Goal: Find specific page/section: Find specific page/section

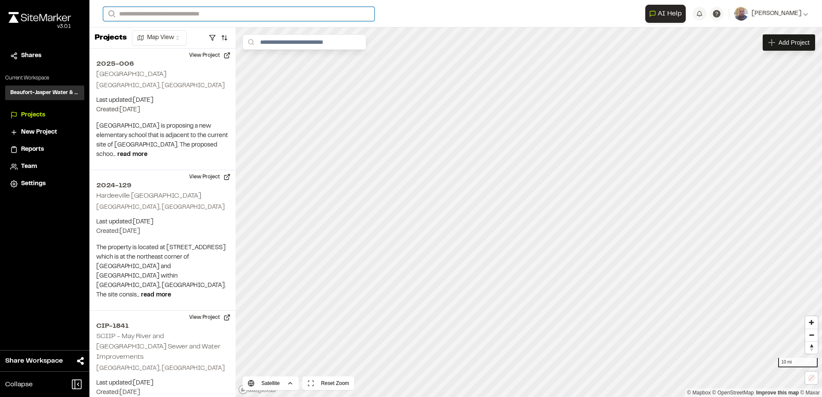
click at [184, 16] on input "Search" at bounding box center [238, 14] width 271 height 14
click at [192, 50] on p "2025-016 [GEOGRAPHIC_DATA]" at bounding box center [193, 46] width 168 height 10
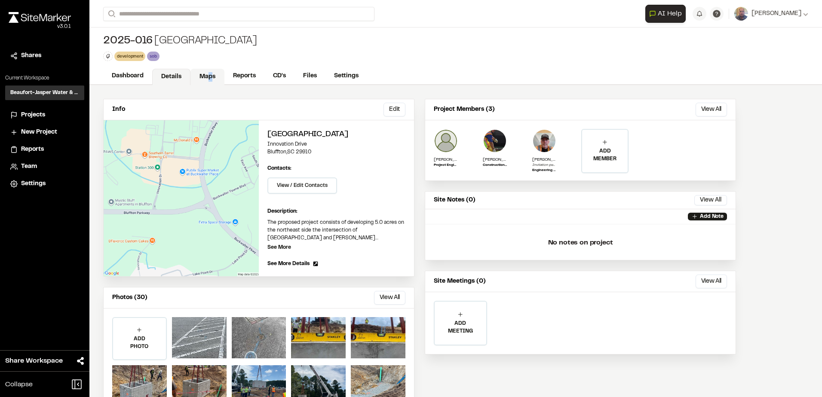
click at [210, 80] on link "Maps" at bounding box center [207, 77] width 34 height 16
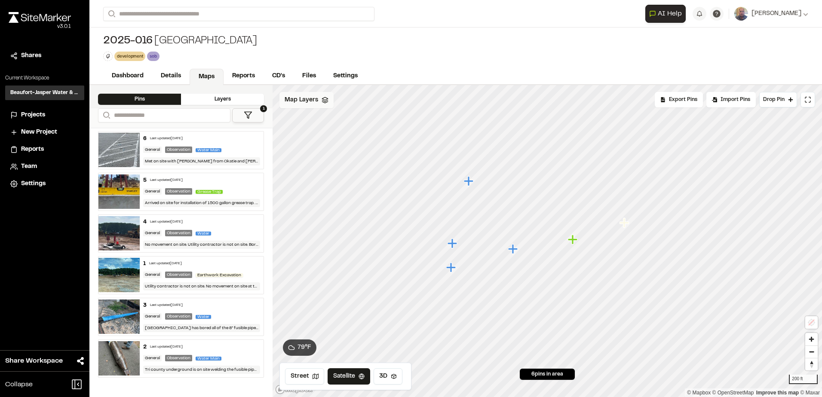
click at [305, 101] on span "Map Layers" at bounding box center [302, 99] width 34 height 9
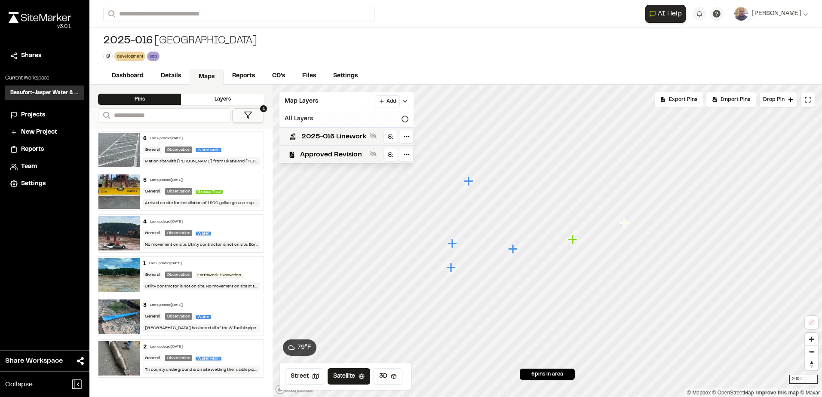
click at [406, 119] on icon at bounding box center [404, 119] width 7 height 7
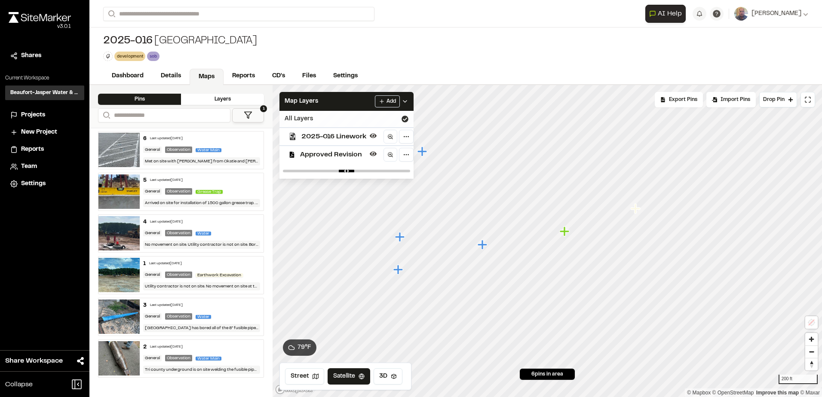
drag, startPoint x: 316, startPoint y: 40, endPoint x: 103, endPoint y: 38, distance: 212.8
click at [103, 38] on div "2025-016 [GEOGRAPHIC_DATA] development Delete Rename Edit Color Delete Tag Are …" at bounding box center [455, 48] width 732 height 40
copy div "2025-016 [GEOGRAPHIC_DATA]"
click at [128, 15] on input "Search" at bounding box center [238, 14] width 271 height 14
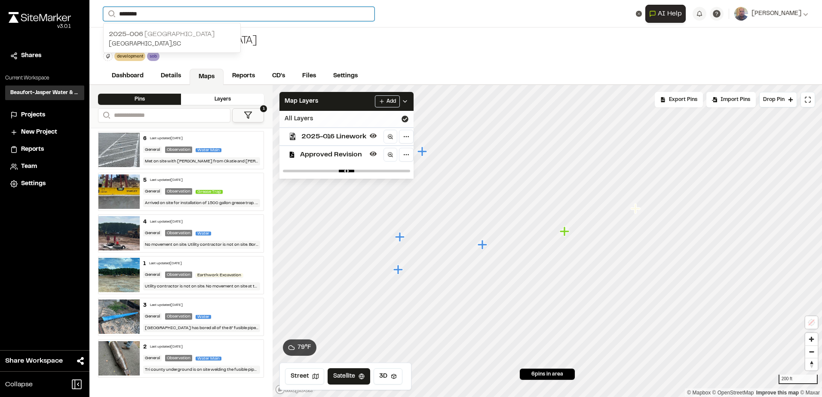
type input "********"
click at [171, 34] on p "2025-006 [GEOGRAPHIC_DATA]" at bounding box center [172, 34] width 126 height 10
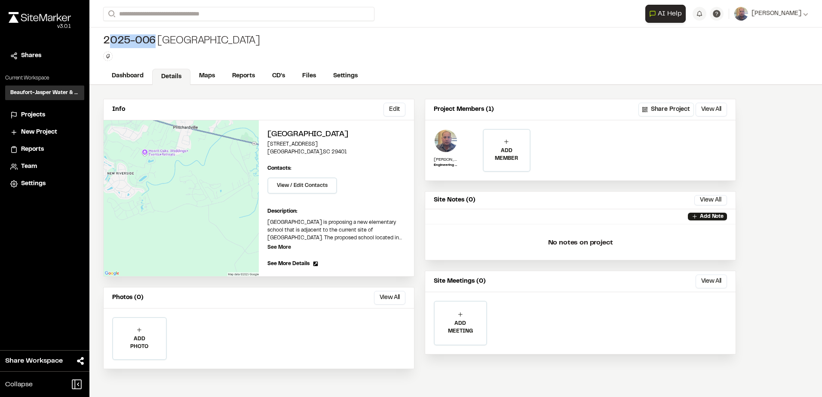
drag, startPoint x: 155, startPoint y: 40, endPoint x: 107, endPoint y: 46, distance: 48.6
click at [107, 46] on span "2025-006" at bounding box center [129, 41] width 52 height 14
